Goal: Navigation & Orientation: Find specific page/section

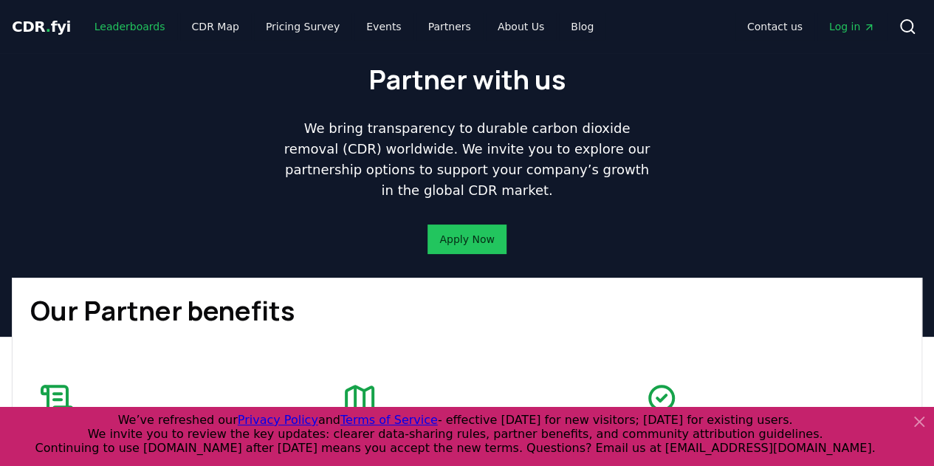
click at [110, 29] on link "Leaderboards" at bounding box center [130, 26] width 95 height 27
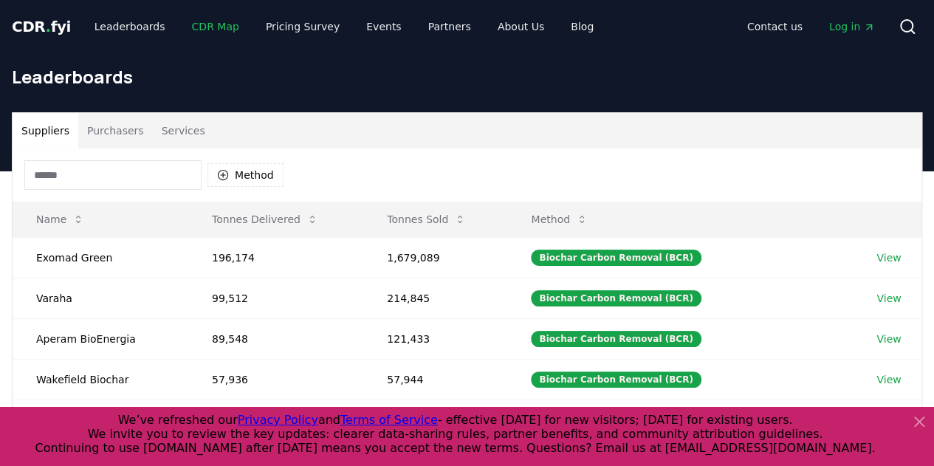
click at [210, 23] on link "CDR Map" at bounding box center [215, 26] width 71 height 27
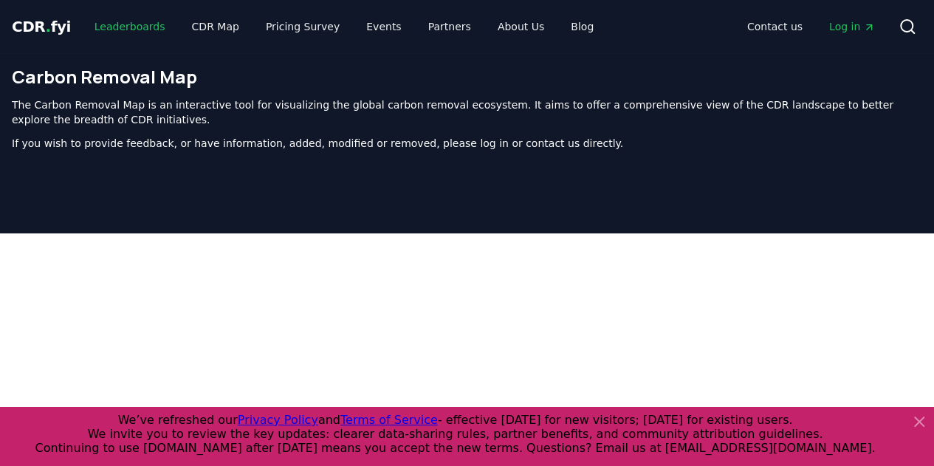
click at [104, 20] on link "Leaderboards" at bounding box center [130, 26] width 95 height 27
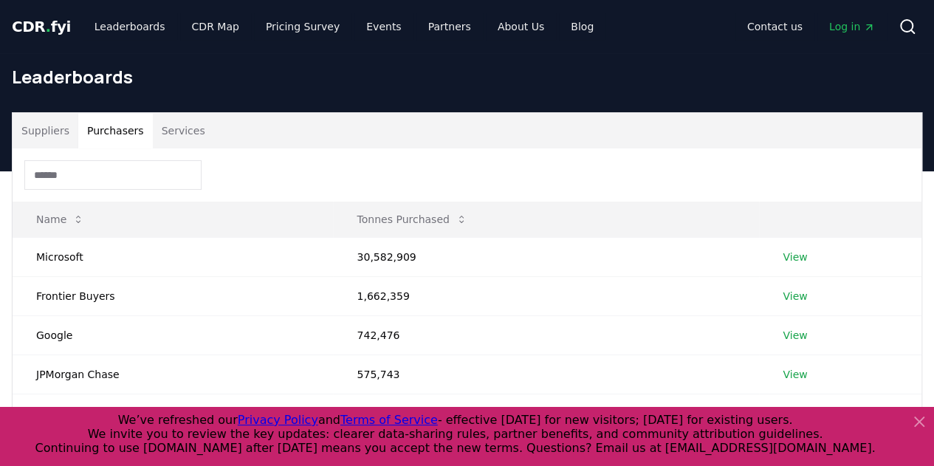
click at [109, 138] on button "Purchasers" at bounding box center [115, 130] width 75 height 35
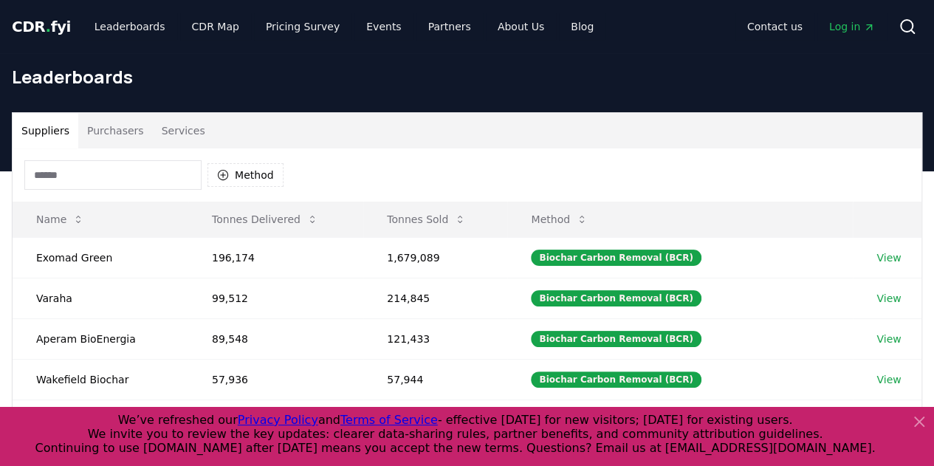
click at [50, 123] on button "Suppliers" at bounding box center [46, 130] width 66 height 35
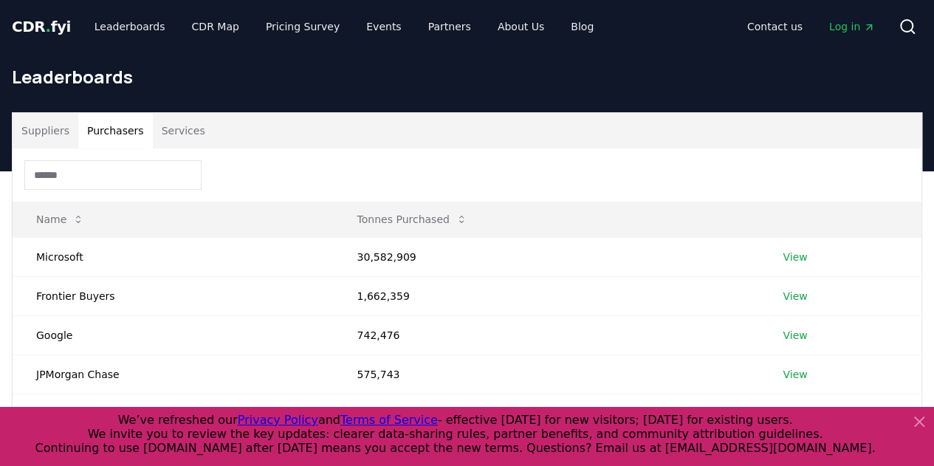
click at [92, 123] on button "Purchasers" at bounding box center [115, 130] width 75 height 35
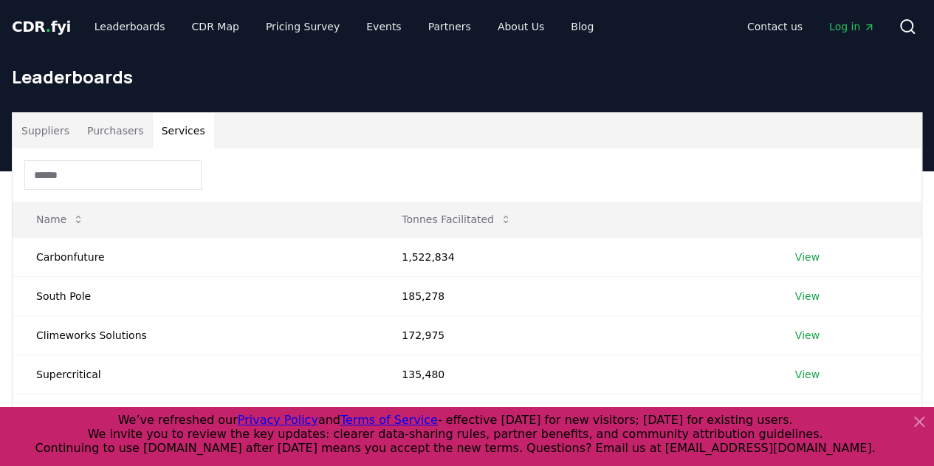
click at [167, 126] on button "Services" at bounding box center [183, 130] width 61 height 35
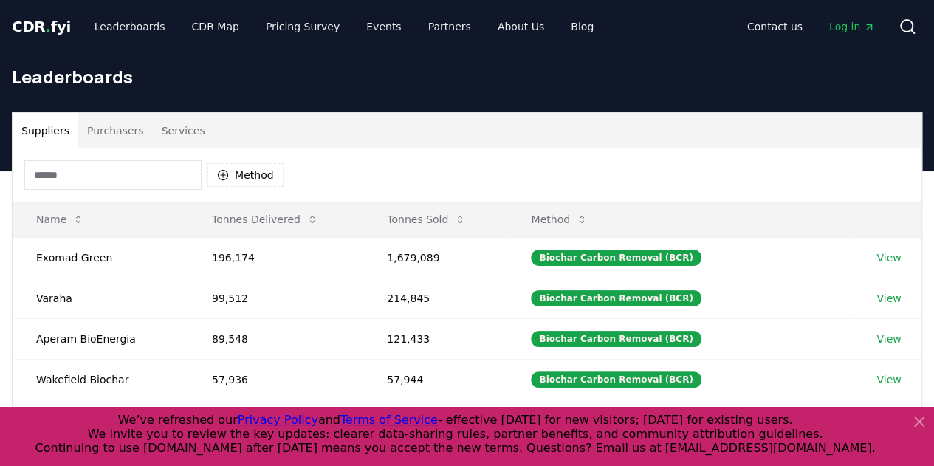
click at [41, 129] on button "Suppliers" at bounding box center [46, 130] width 66 height 35
click at [41, 20] on span "CDR . fyi" at bounding box center [41, 27] width 59 height 18
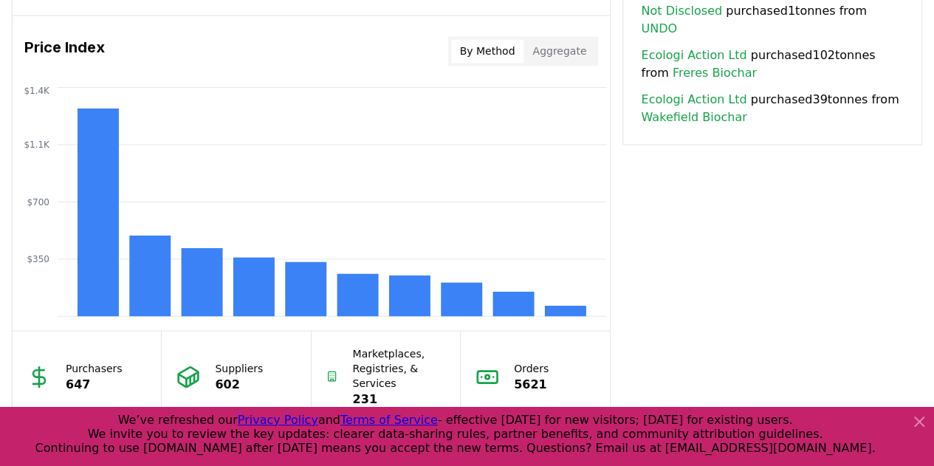
scroll to position [1217, 0]
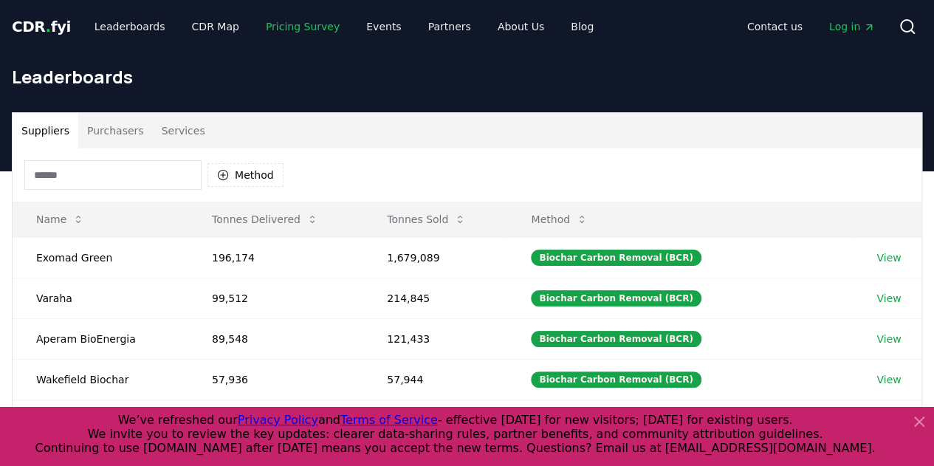
click at [291, 24] on link "Pricing Survey" at bounding box center [302, 26] width 97 height 27
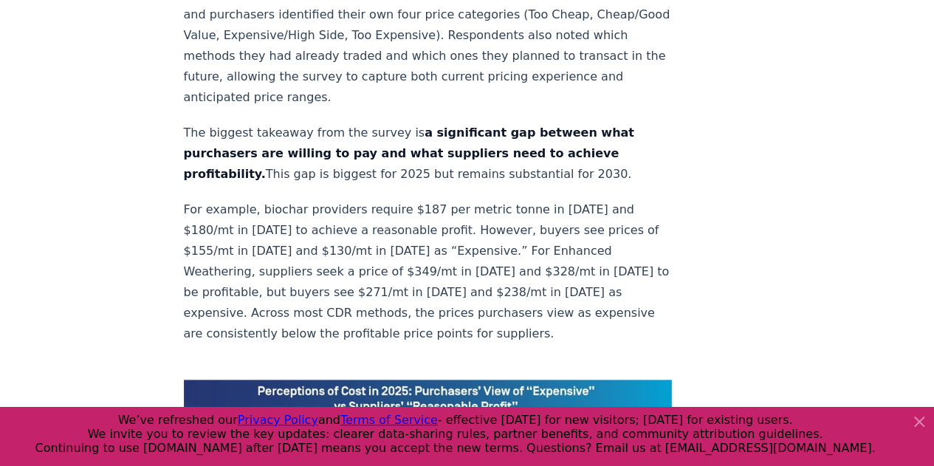
scroll to position [1111, 0]
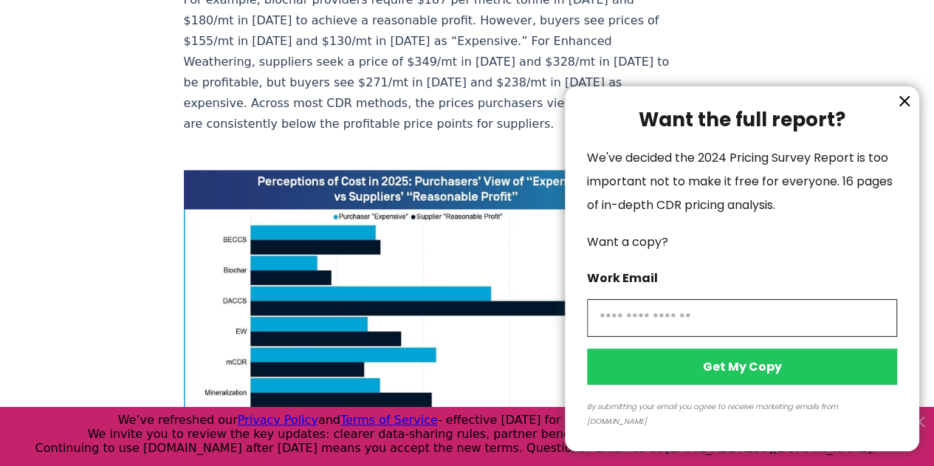
click at [905, 106] on icon "information" at bounding box center [904, 101] width 9 height 9
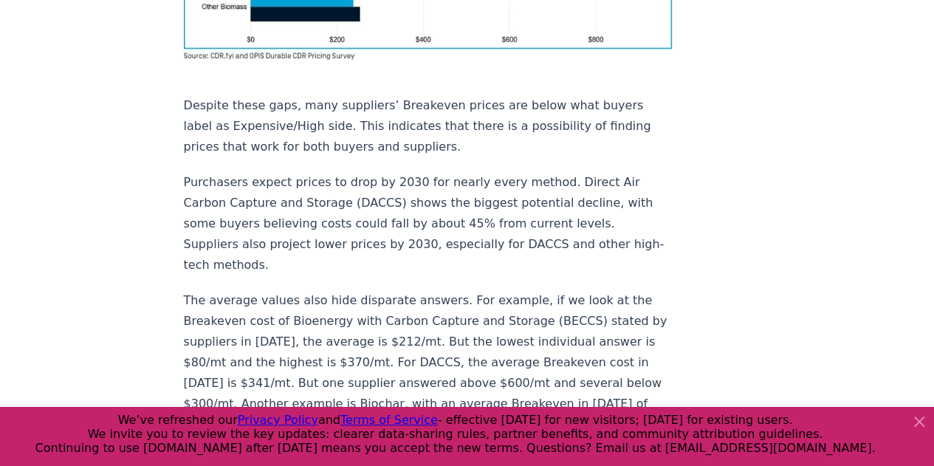
scroll to position [1505, 0]
